Goal: Find specific page/section: Find specific page/section

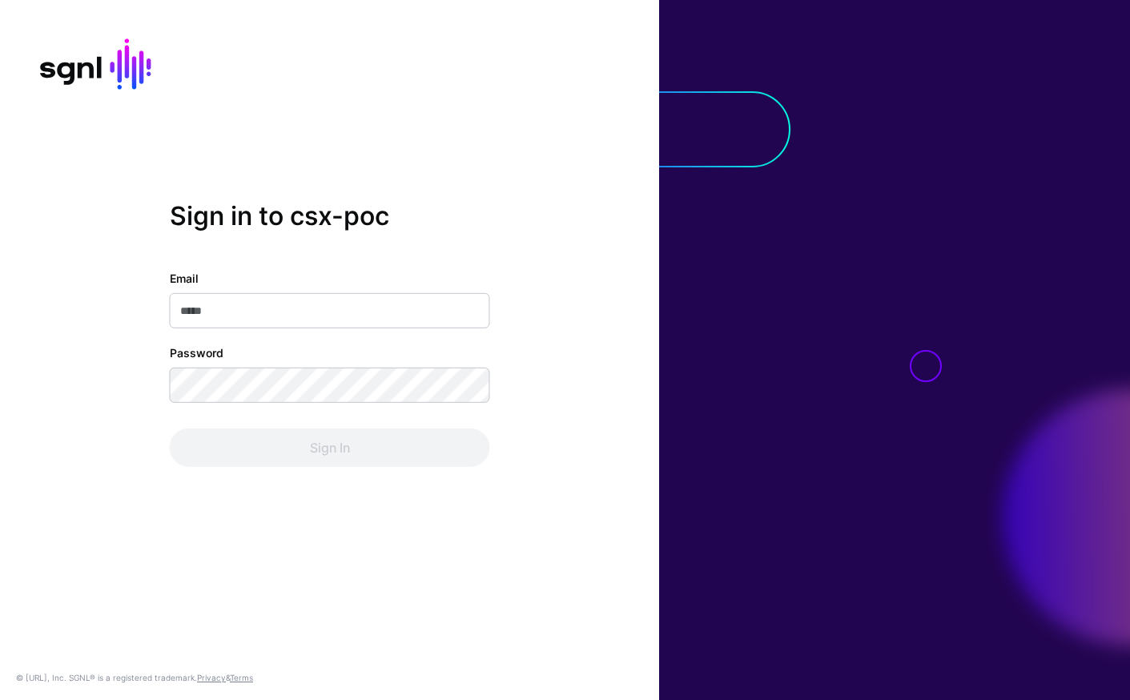
click at [0, 699] on com-1password-button at bounding box center [0, 700] width 0 height 0
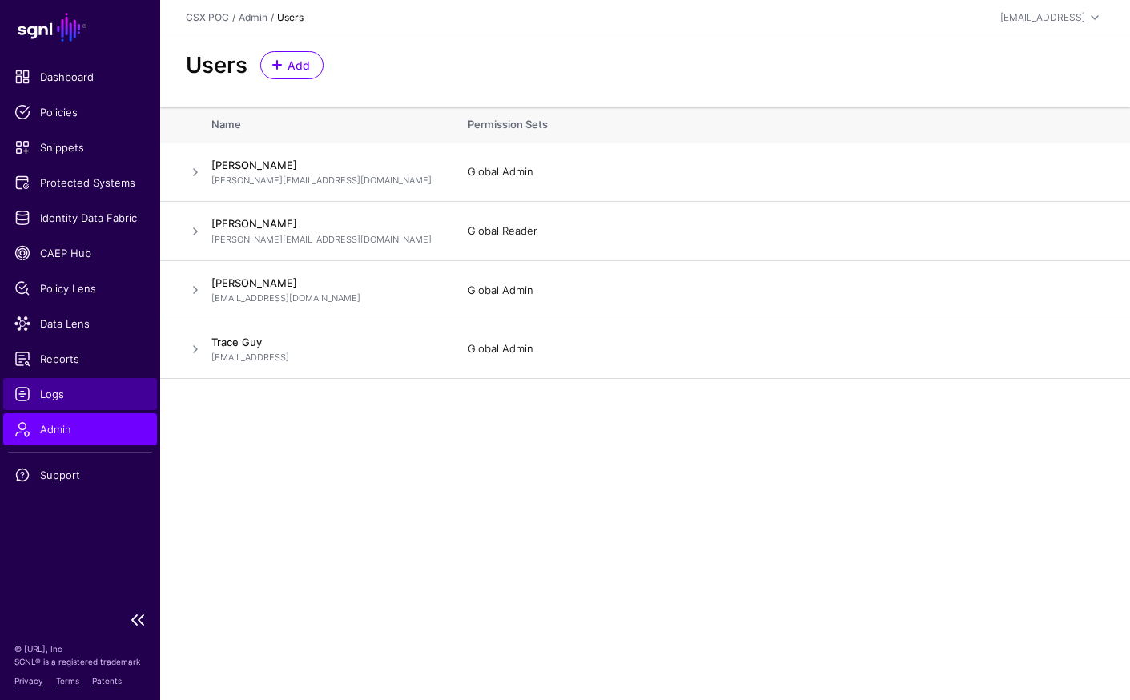
click at [72, 394] on span "Logs" at bounding box center [79, 394] width 131 height 16
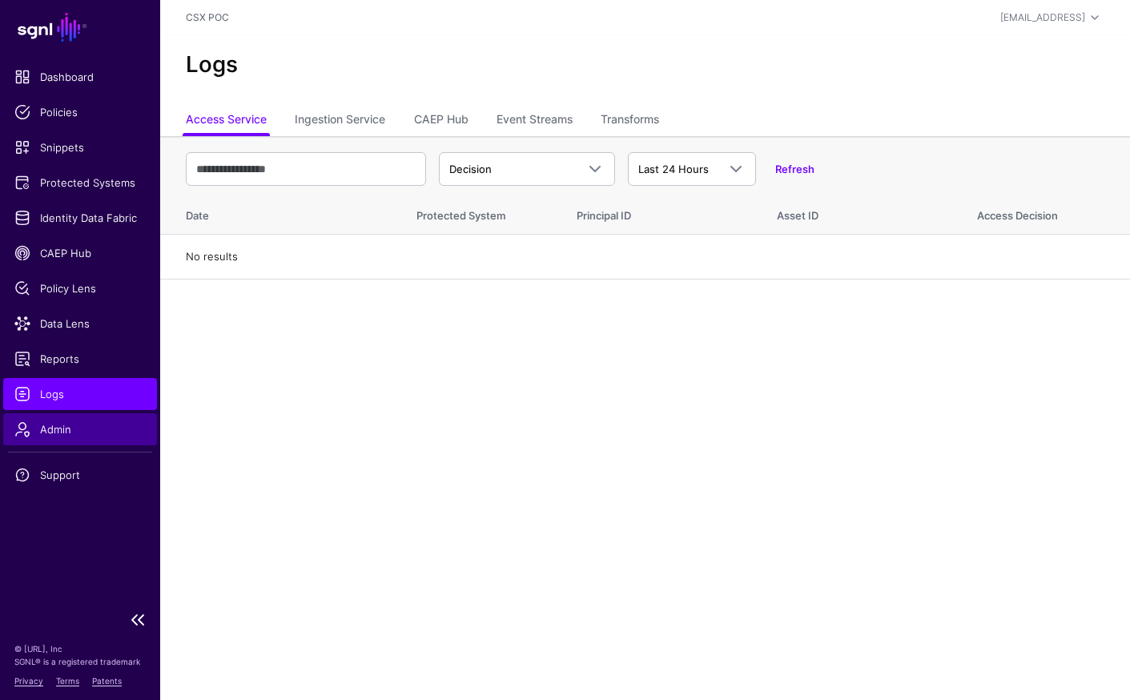
click at [109, 428] on span "Admin" at bounding box center [79, 429] width 131 height 16
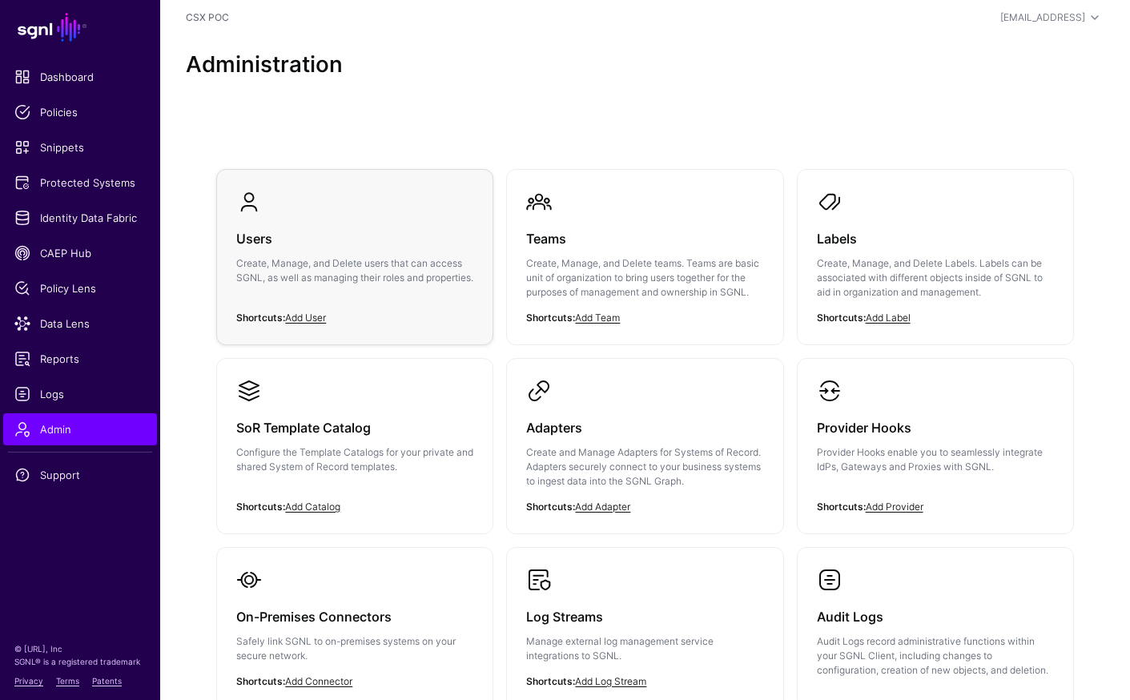
click at [417, 282] on p "Create, Manage, and Delete users that can access SGNL, as well as managing thei…" at bounding box center [354, 270] width 237 height 29
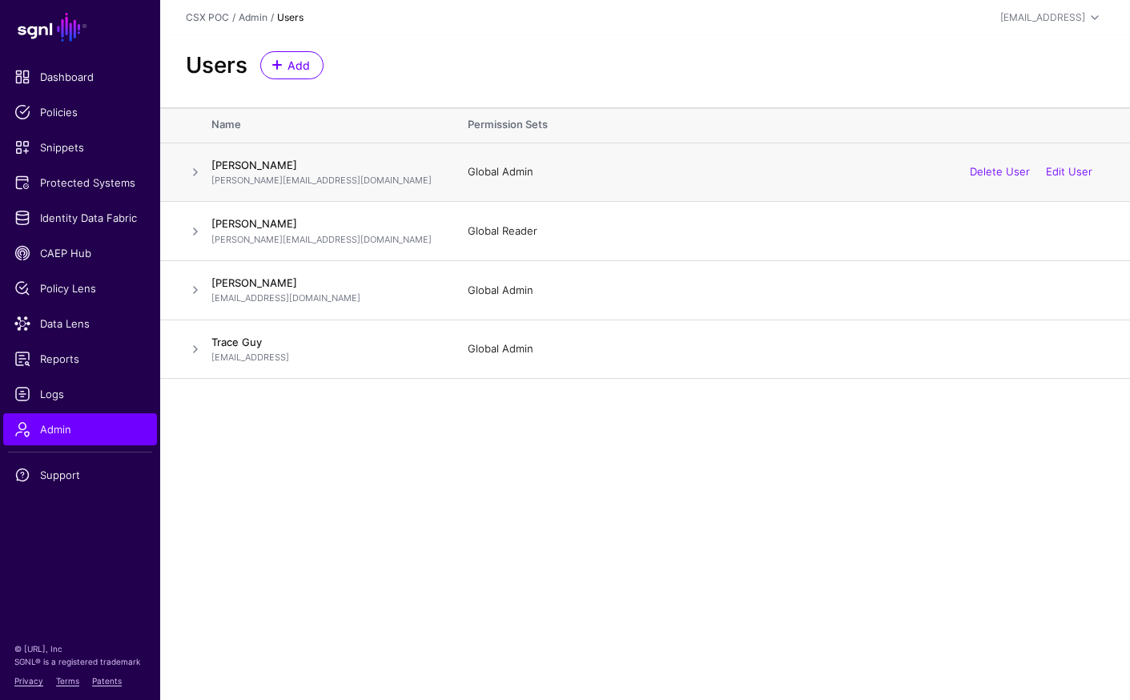
click at [194, 167] on span at bounding box center [195, 172] width 19 height 19
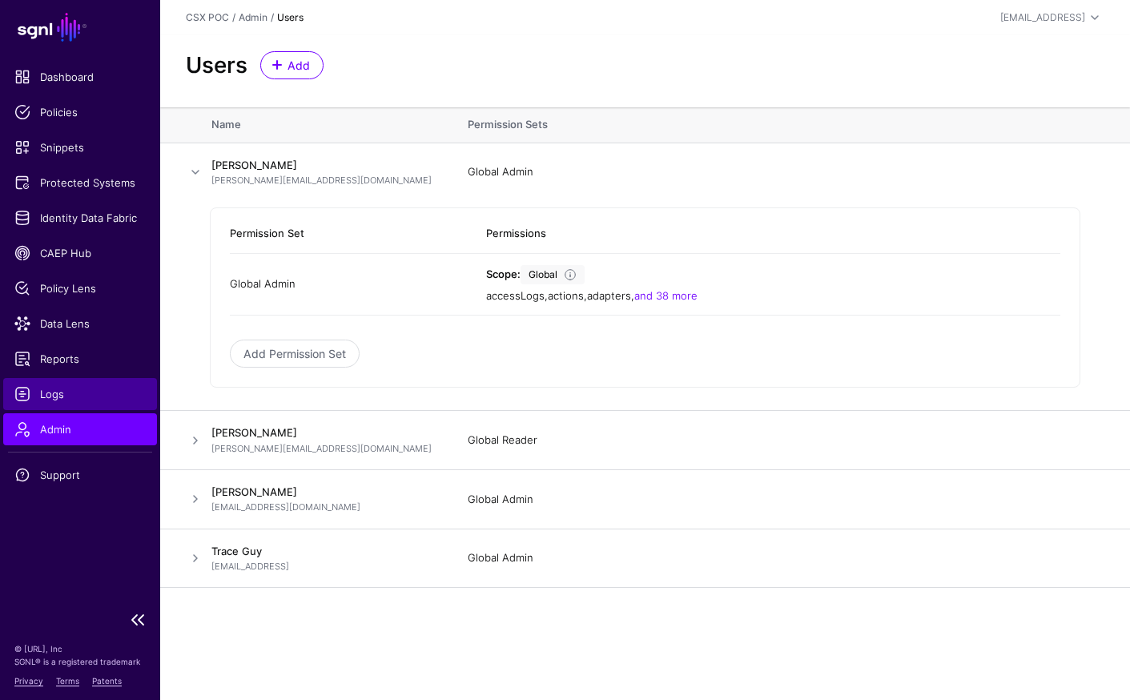
click at [103, 403] on link "Logs" at bounding box center [80, 394] width 154 height 32
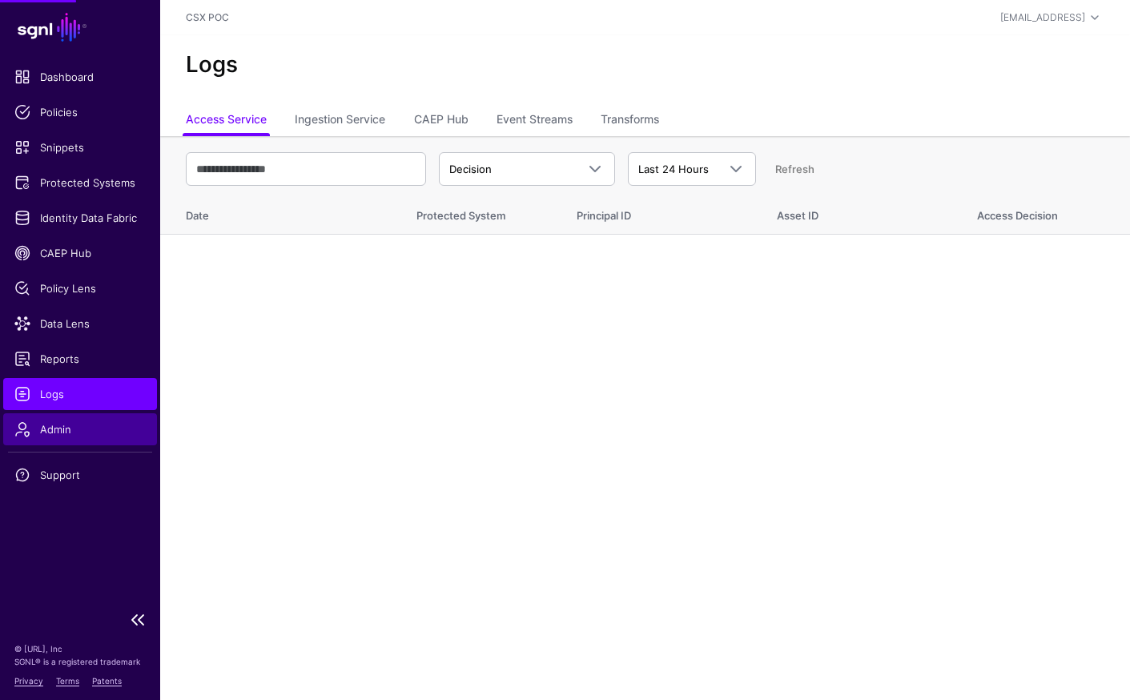
click at [95, 442] on link "Admin" at bounding box center [80, 429] width 154 height 32
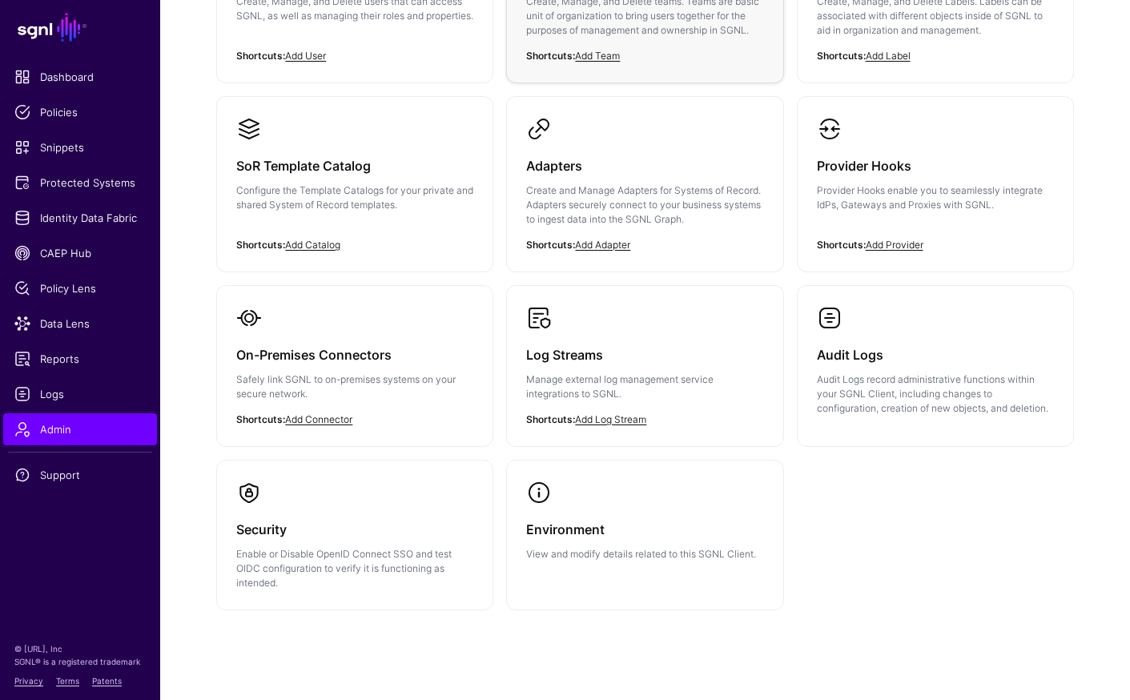
scroll to position [292, 0]
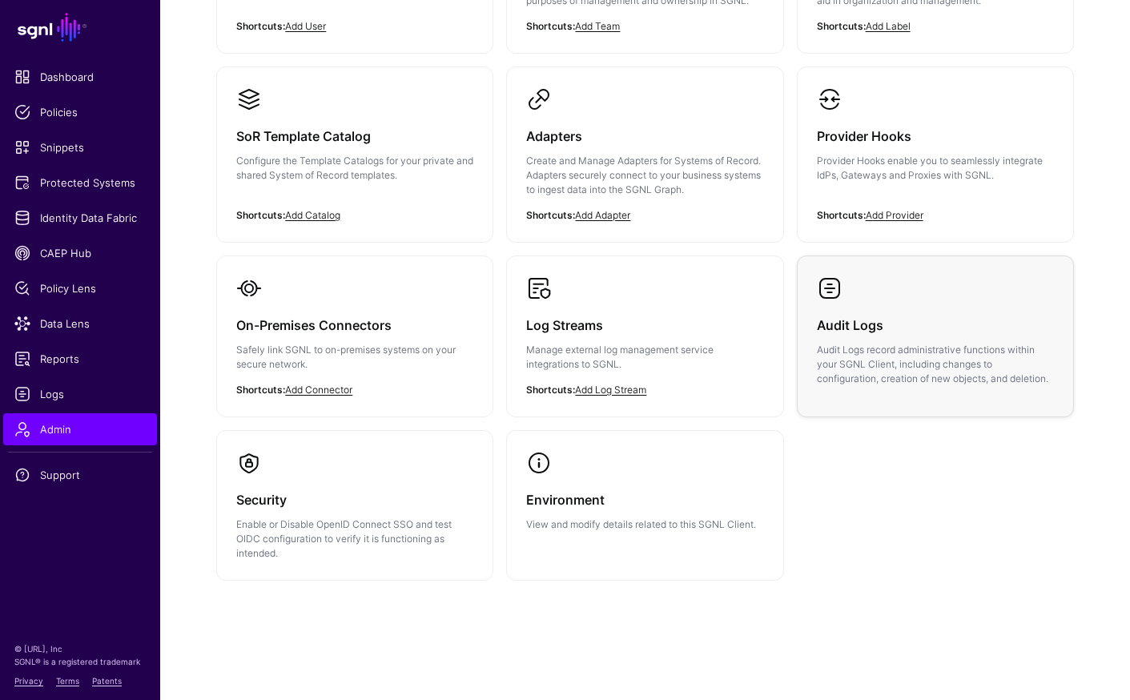
click at [898, 299] on link "Audit Logs Audit Logs record administrative functions within your SGNL Client, …" at bounding box center [936, 330] width 276 height 149
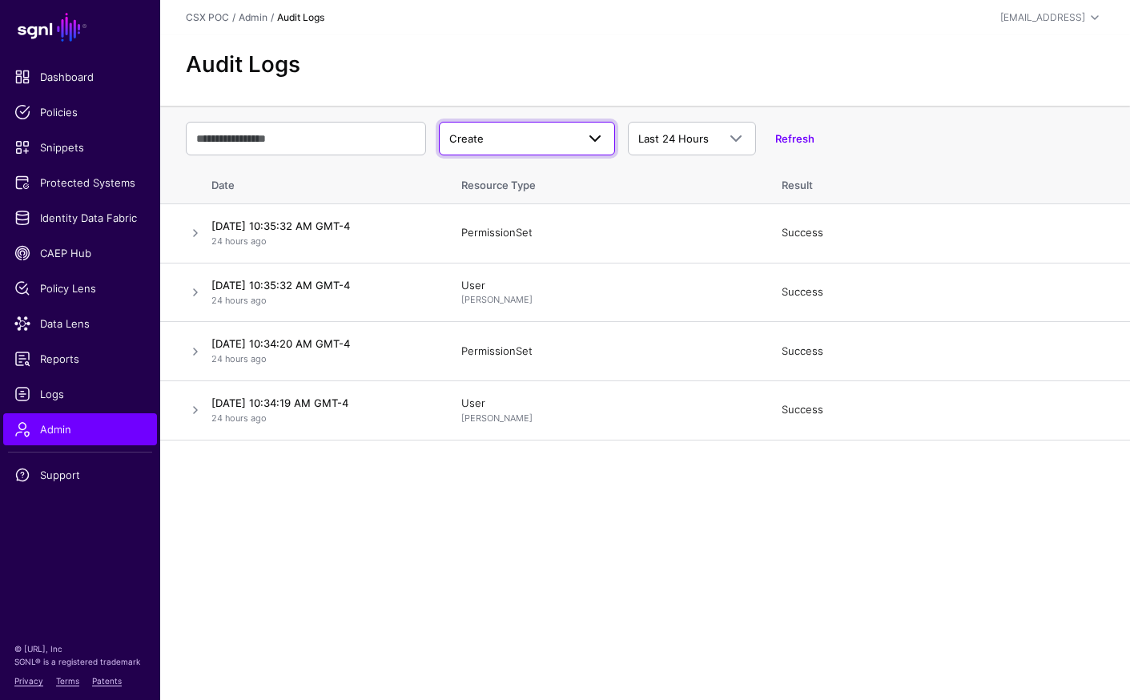
click at [596, 142] on span at bounding box center [595, 138] width 19 height 19
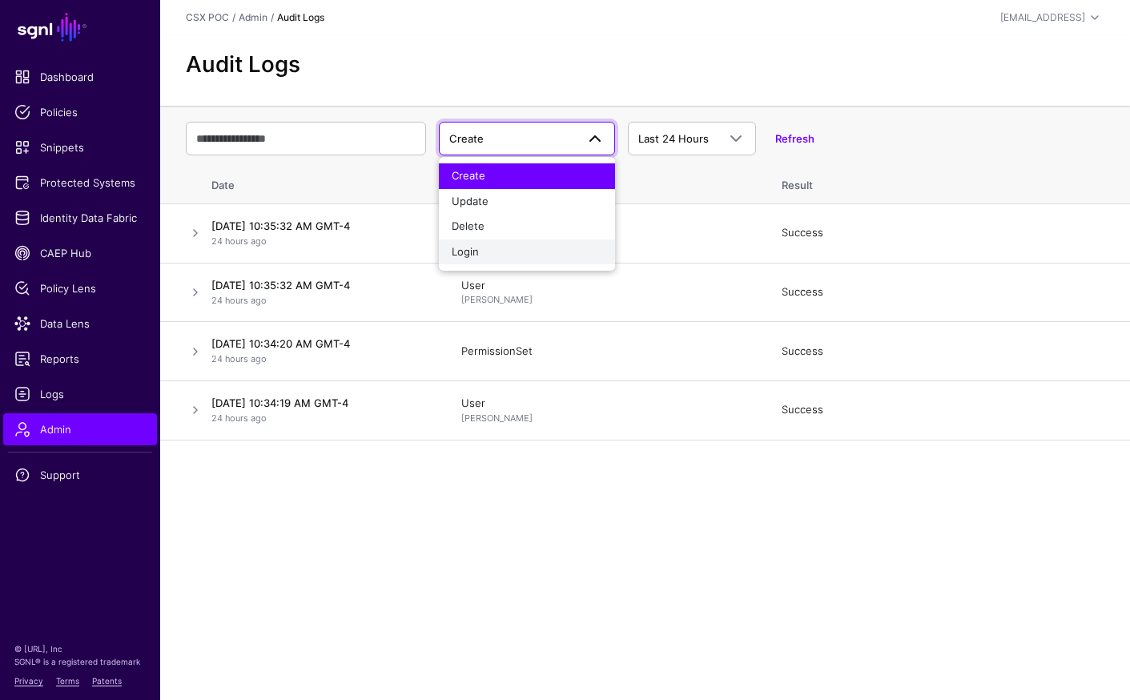
click at [558, 258] on div "Login" at bounding box center [527, 252] width 151 height 16
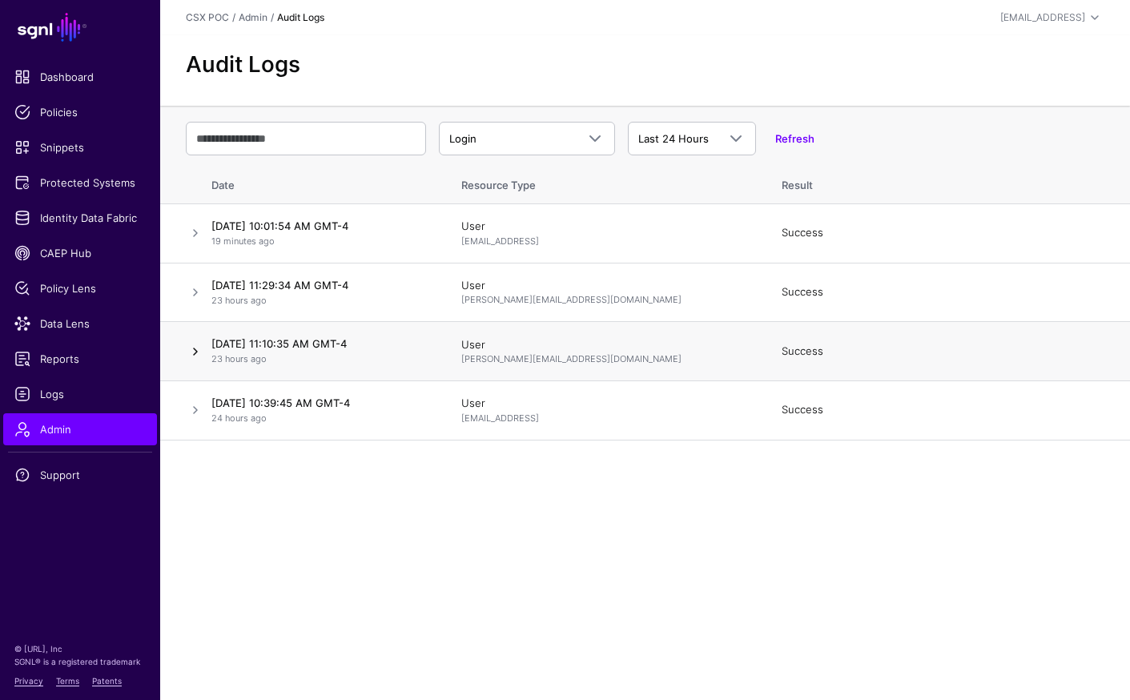
click at [191, 350] on link at bounding box center [195, 351] width 19 height 19
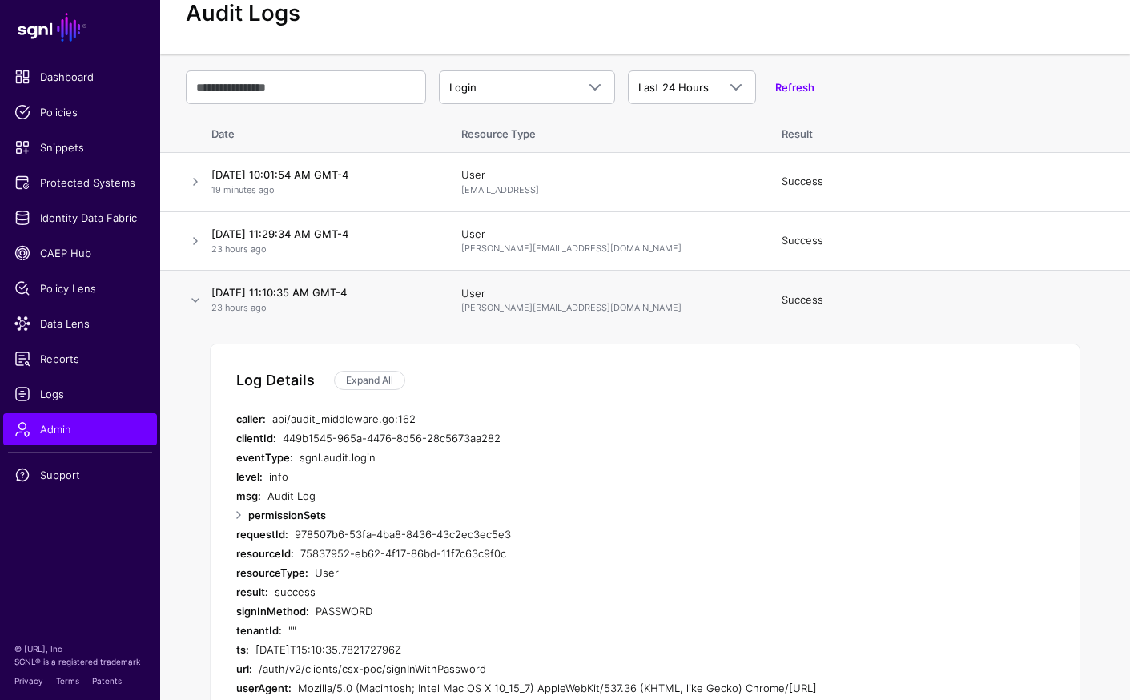
scroll to position [35, 0]
